Goal: Obtain resource: Download file/media

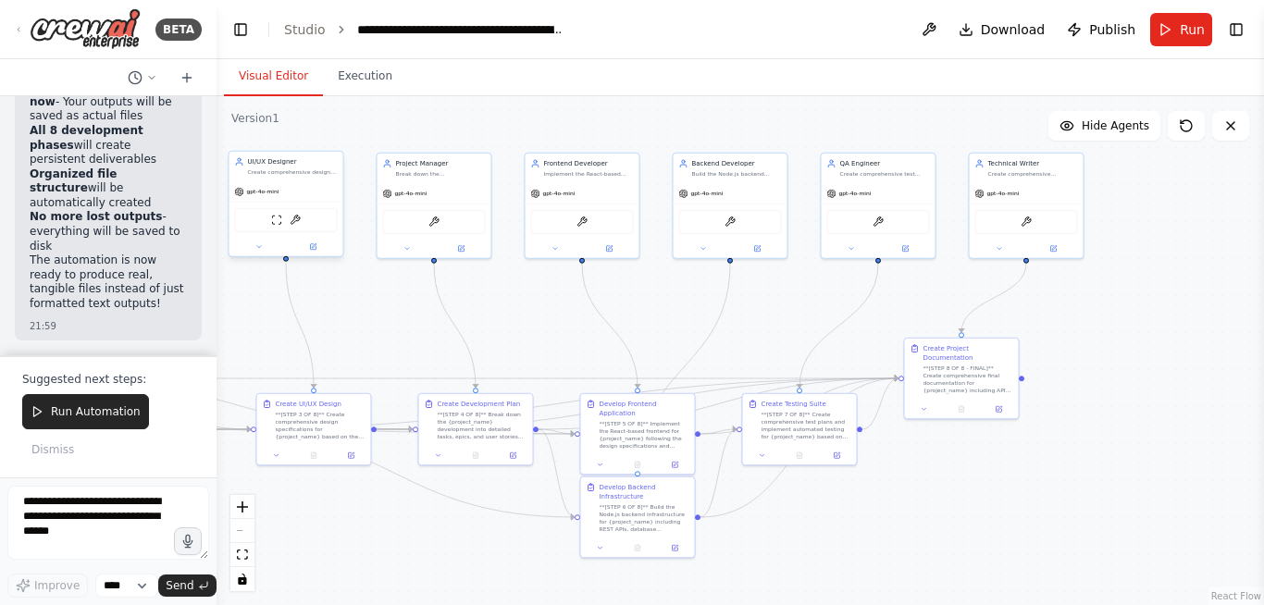
click at [299, 227] on div "ScrapeWebsiteTool FileWriterTool" at bounding box center [286, 220] width 103 height 24
click at [299, 221] on img at bounding box center [295, 220] width 11 height 11
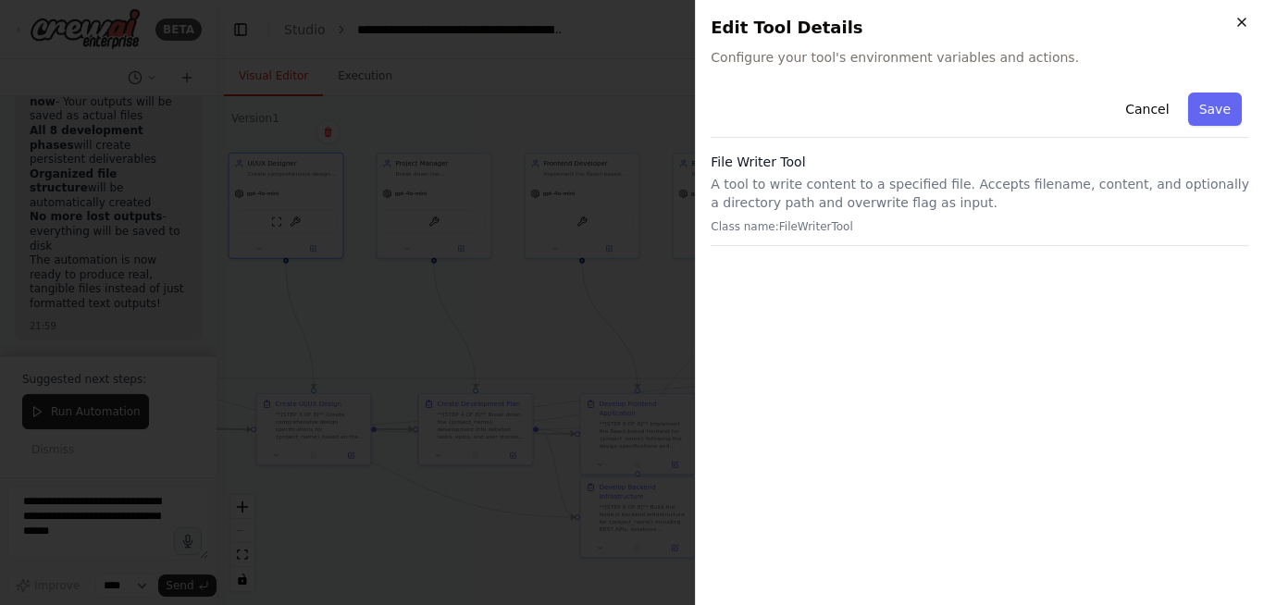
click at [1243, 19] on icon "button" at bounding box center [1241, 22] width 15 height 15
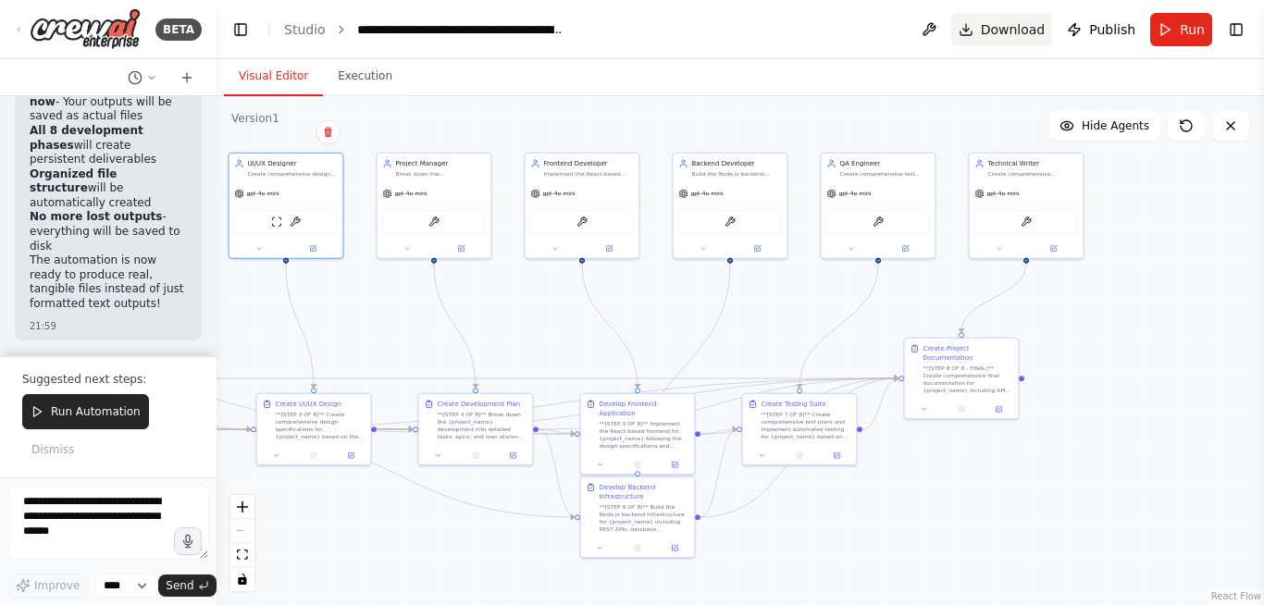
click at [1020, 24] on span "Download" at bounding box center [1013, 29] width 65 height 19
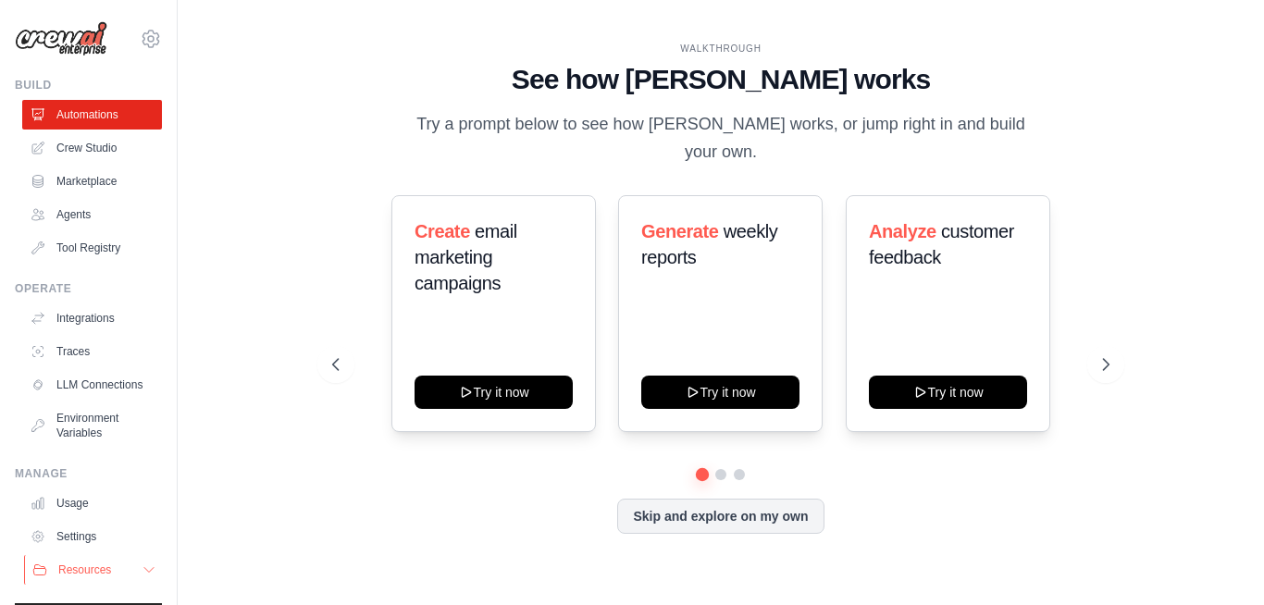
scroll to position [59, 0]
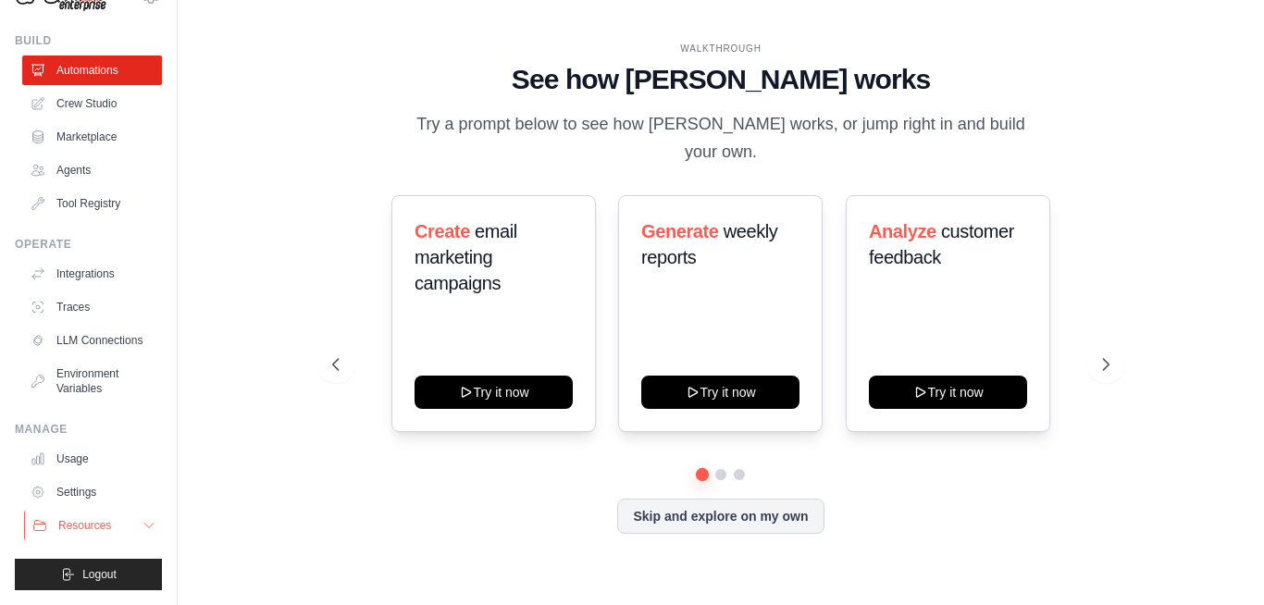
click at [103, 527] on span "Resources" at bounding box center [84, 525] width 53 height 15
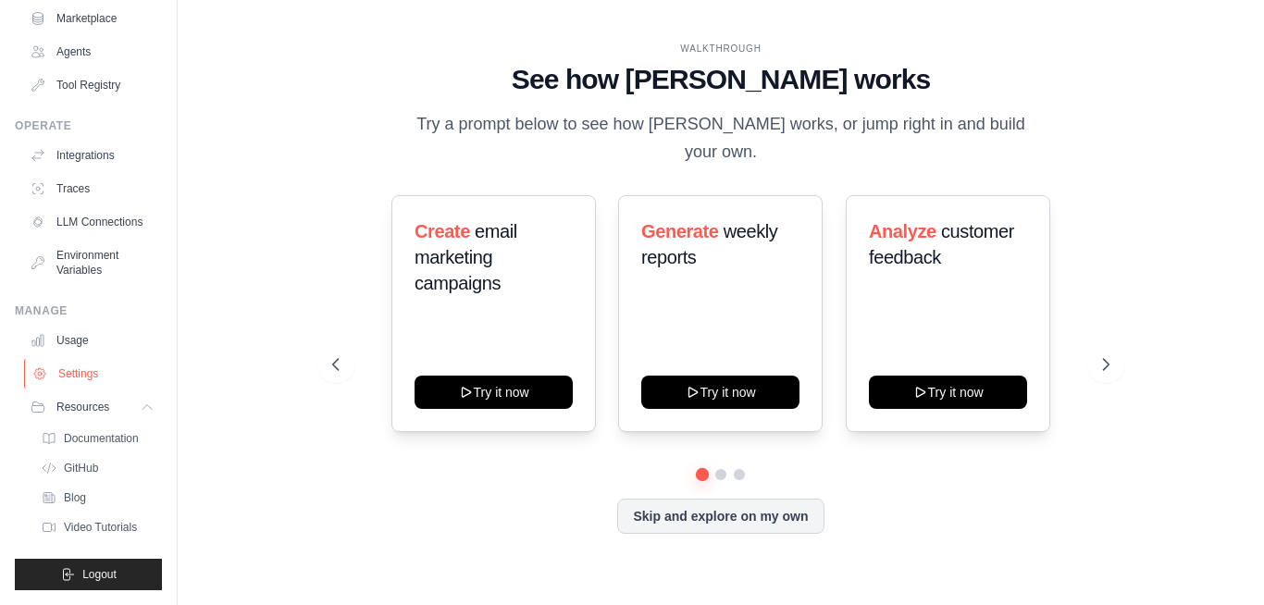
scroll to position [0, 0]
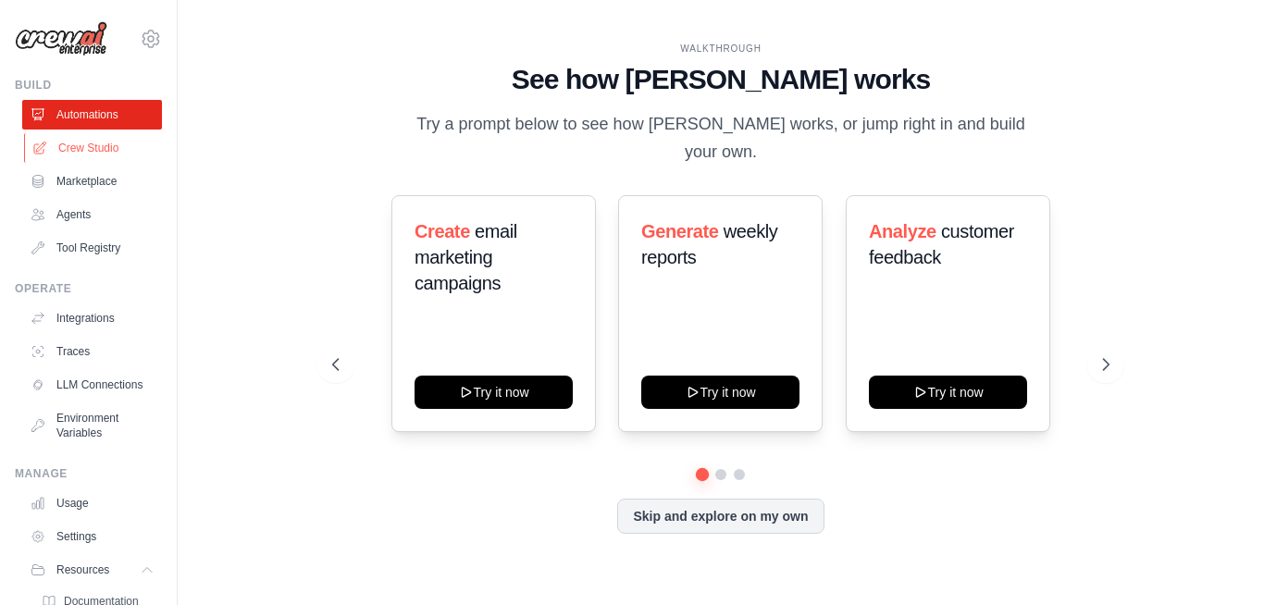
click at [98, 145] on link "Crew Studio" at bounding box center [94, 148] width 140 height 30
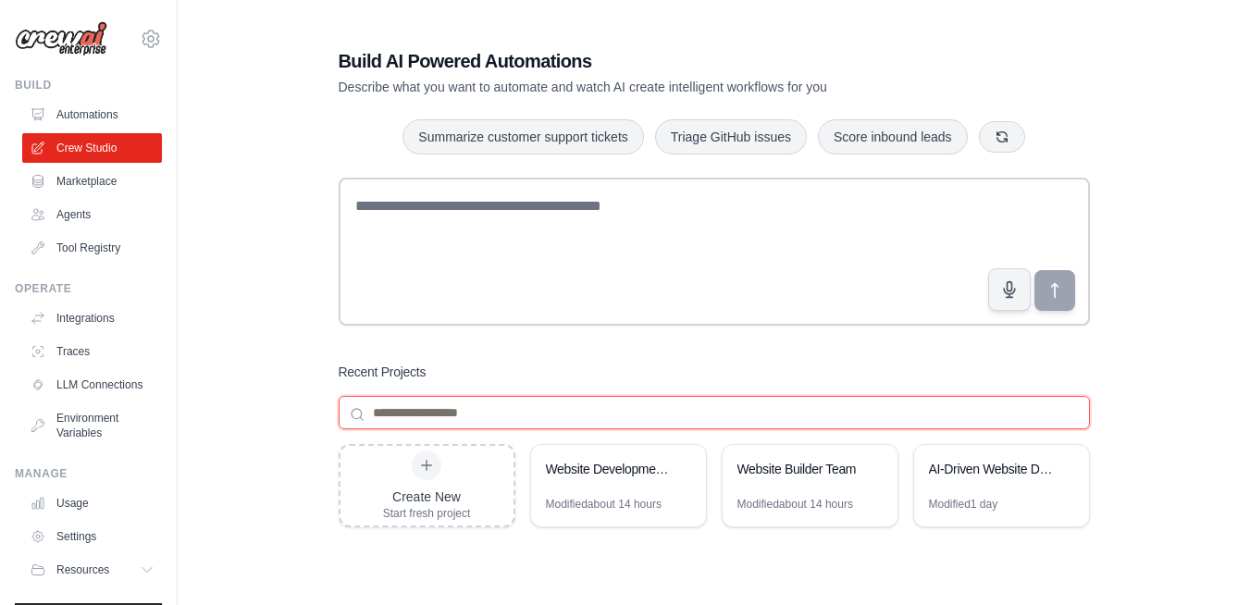
click at [501, 415] on input at bounding box center [714, 412] width 751 height 33
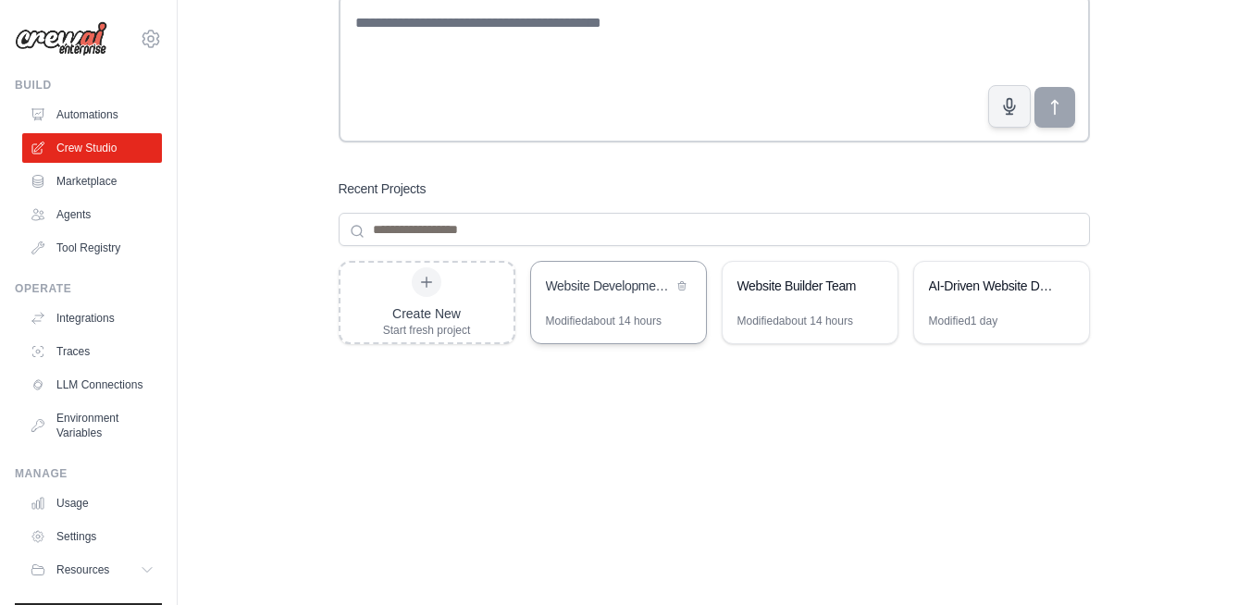
click at [608, 292] on div "Website Development Team - Full SDLC Automation" at bounding box center [609, 286] width 127 height 19
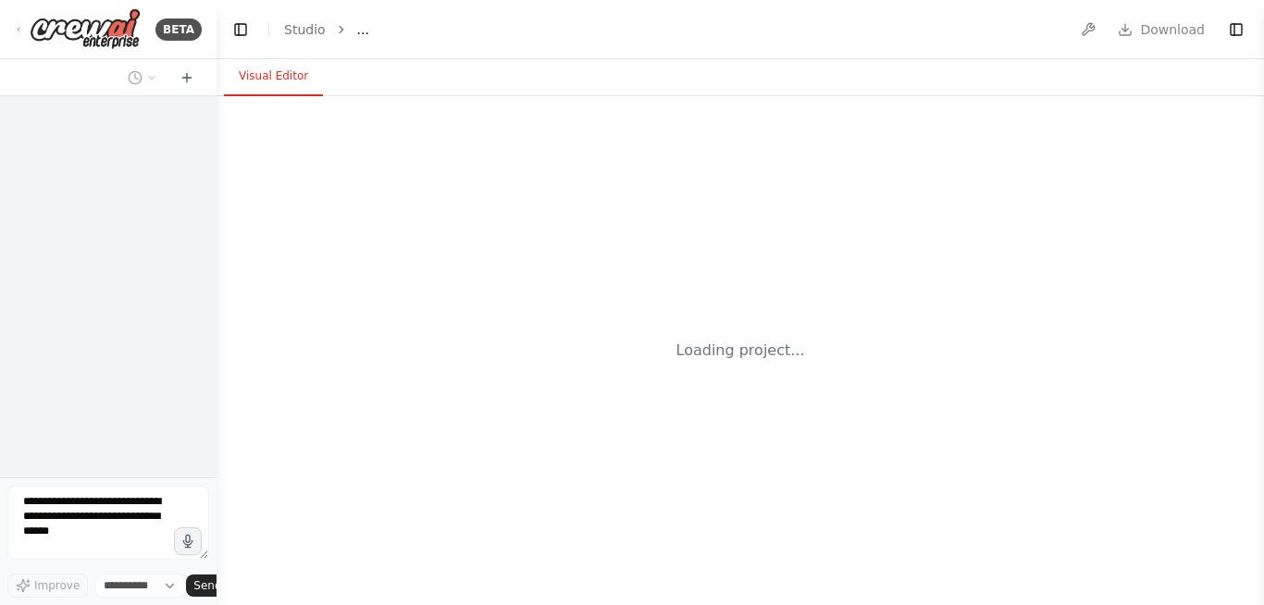
select select "****"
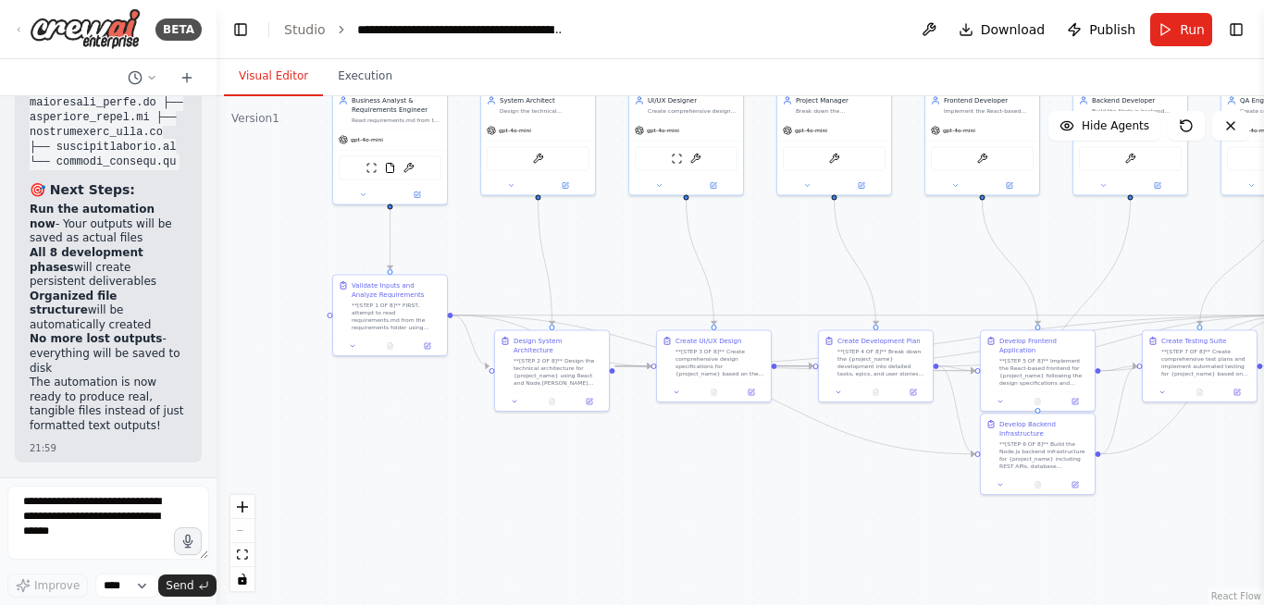
scroll to position [24245, 0]
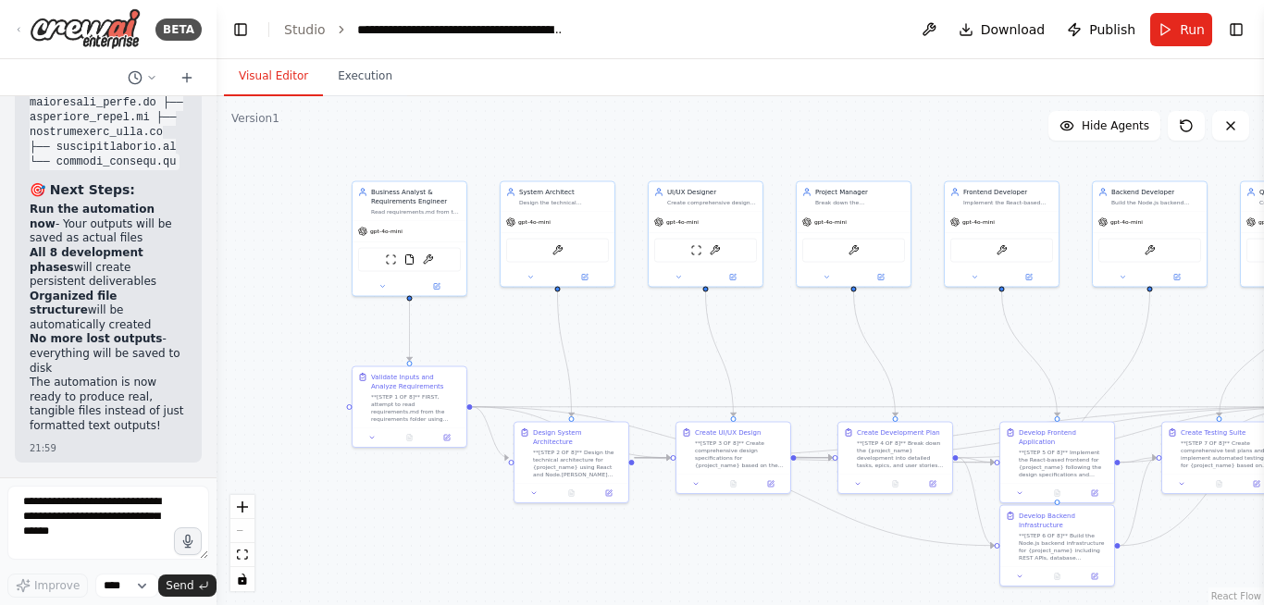
drag, startPoint x: 376, startPoint y: 454, endPoint x: 279, endPoint y: 309, distance: 174.7
click at [279, 310] on div ".deletable-edge-delete-btn { width: 20px; height: 20px; border: 0px solid #ffff…" at bounding box center [739, 350] width 1047 height 509
click at [1003, 33] on span "Download" at bounding box center [1013, 29] width 65 height 19
click at [69, 523] on textarea at bounding box center [108, 523] width 202 height 74
paste textarea "**********"
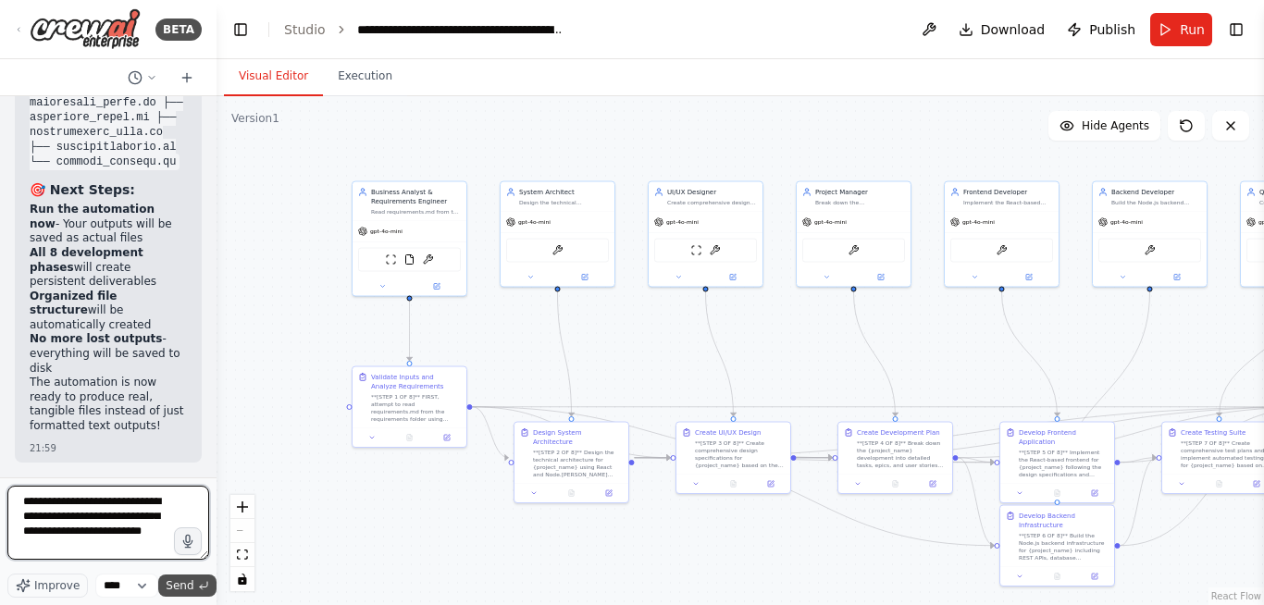
type textarea "**********"
click at [182, 594] on button "Send" at bounding box center [186, 585] width 57 height 22
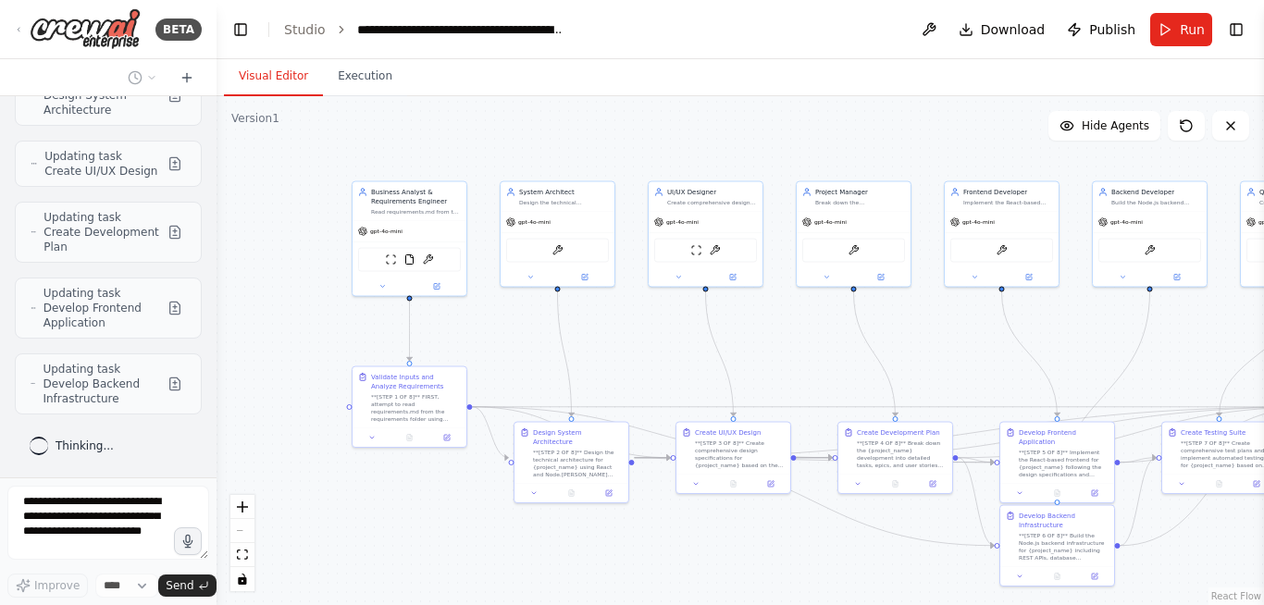
scroll to position [24754, 0]
click at [86, 42] on span "Updating task Validate Inputs and Analyze Requirements" at bounding box center [101, 11] width 118 height 59
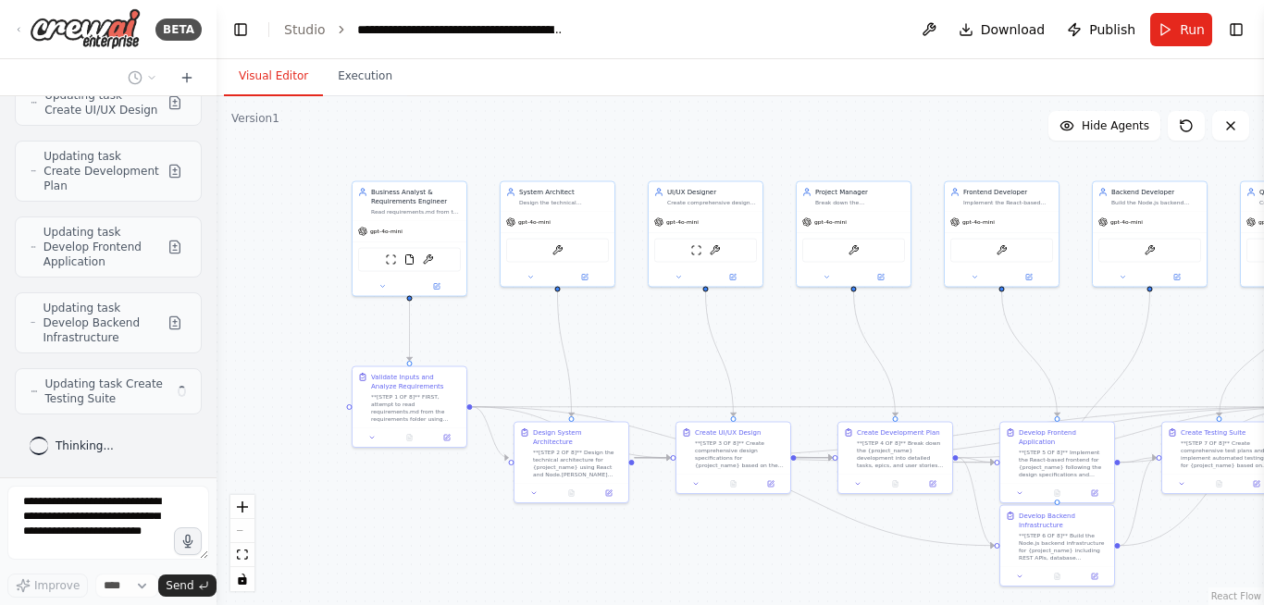
scroll to position [25148, 0]
click at [86, 330] on span "Updating task Develop Backend Infrastructure" at bounding box center [101, 323] width 117 height 44
click at [403, 399] on div "**[STEP 1 OF 8]** FIRST, attempt to read requirements.md from the requirements …" at bounding box center [416, 406] width 90 height 30
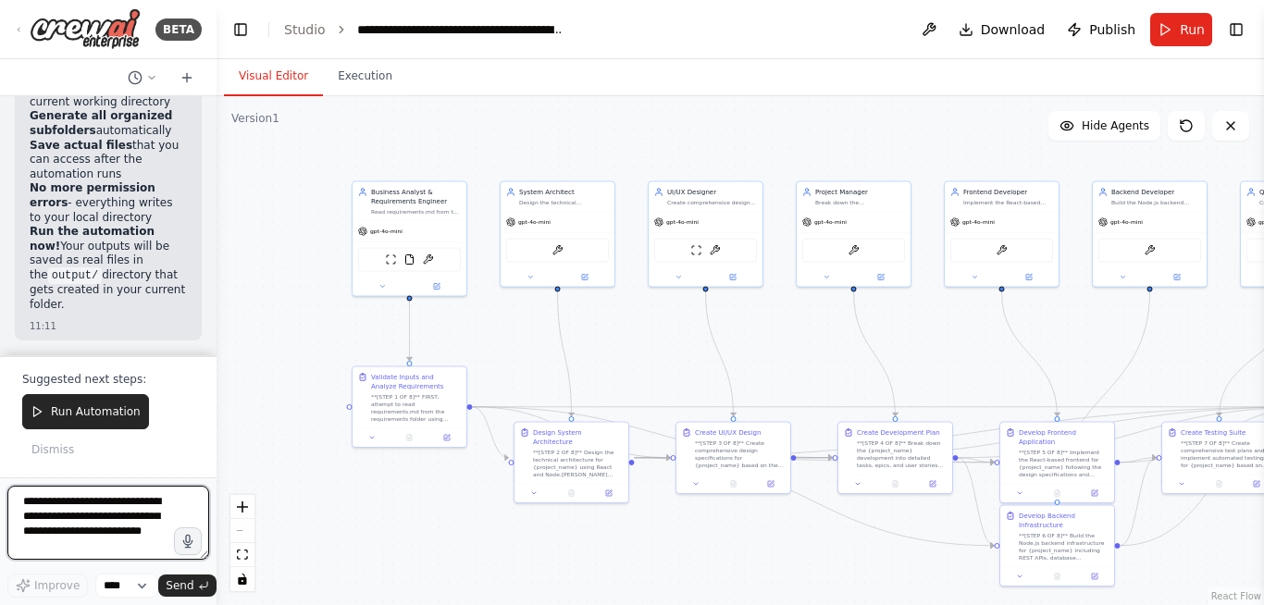
scroll to position [26297, 0]
click at [1024, 31] on span "Download" at bounding box center [1013, 29] width 65 height 19
